Goal: Information Seeking & Learning: Learn about a topic

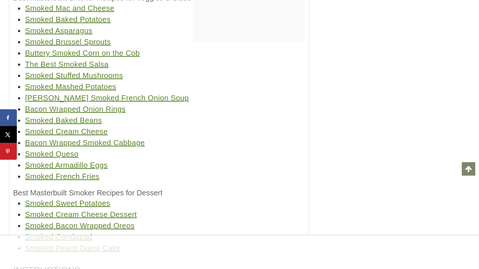
scroll to position [37581, 0]
